Goal: Information Seeking & Learning: Check status

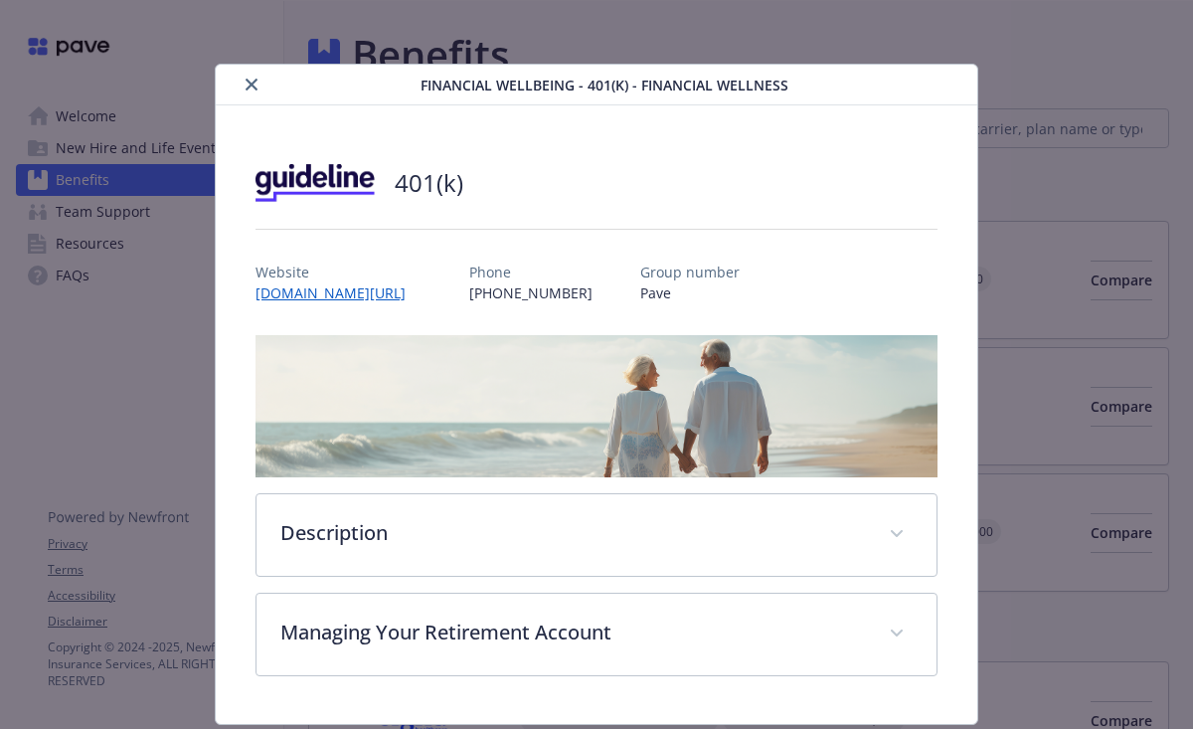
scroll to position [3054, 0]
